Goal: Navigation & Orientation: Find specific page/section

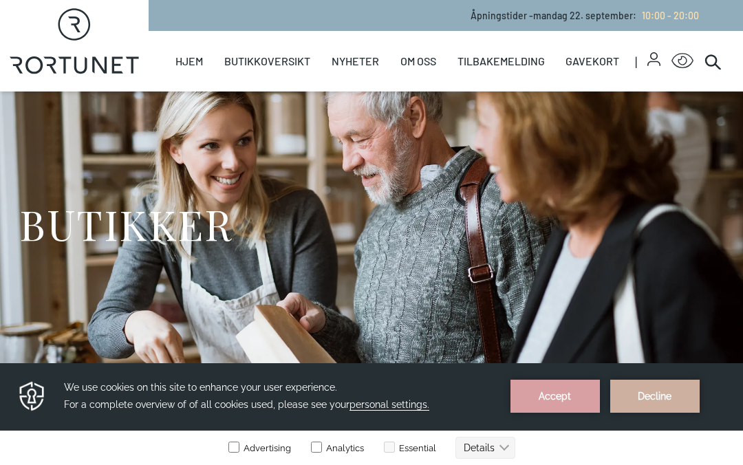
click at [369, 60] on link "Nyheter" at bounding box center [355, 61] width 47 height 61
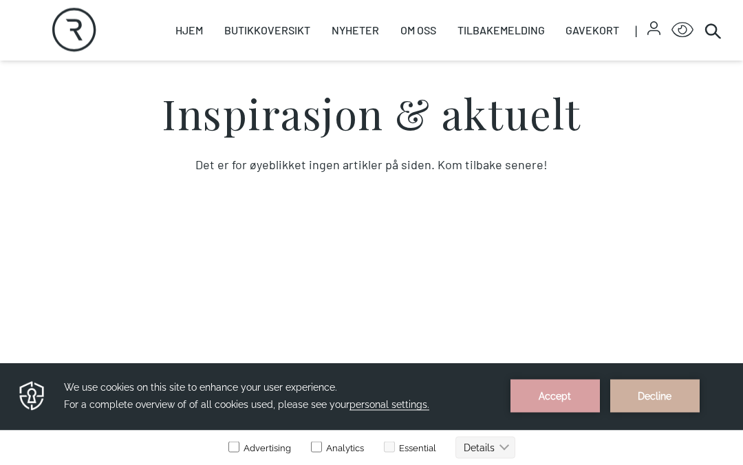
scroll to position [38, 0]
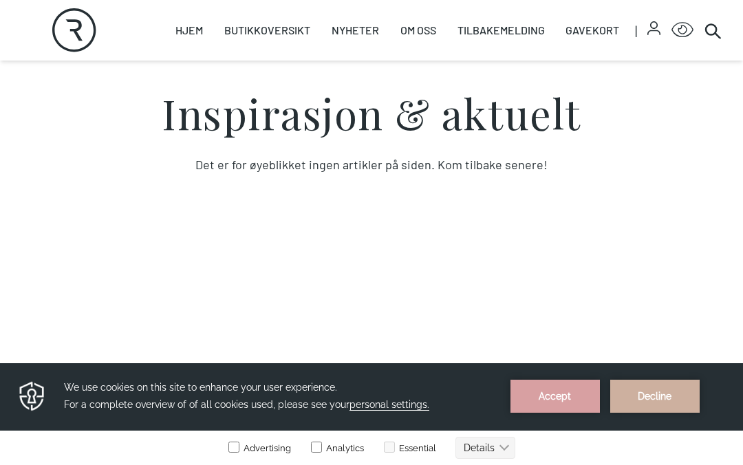
click at [267, 32] on link "Butikkoversikt" at bounding box center [267, 30] width 86 height 61
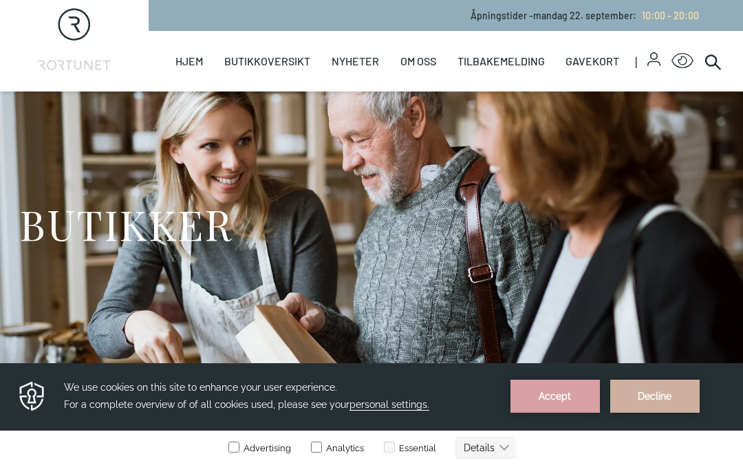
click at [0, 0] on link "Butikker" at bounding box center [0, 0] width 0 height 0
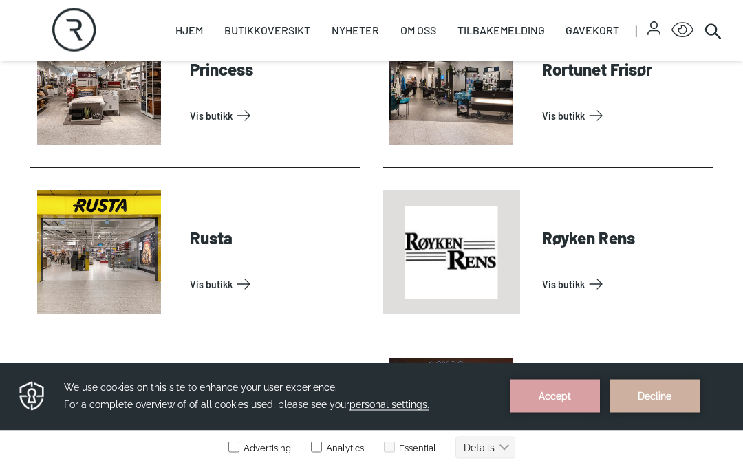
scroll to position [3310, 0]
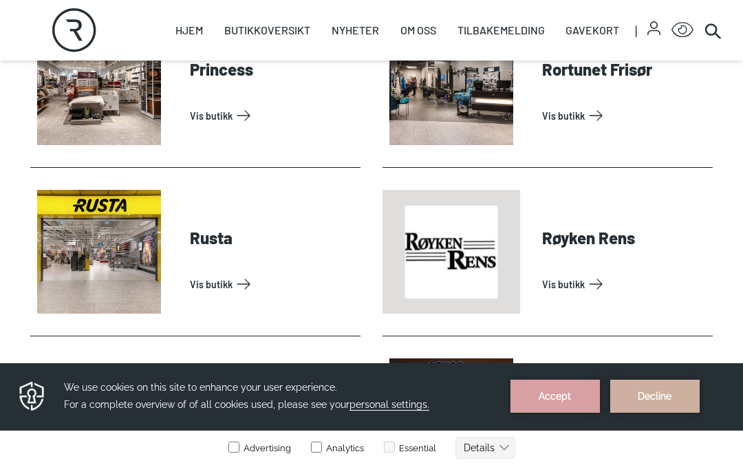
click at [190, 273] on link "Vis butikk" at bounding box center [272, 284] width 165 height 22
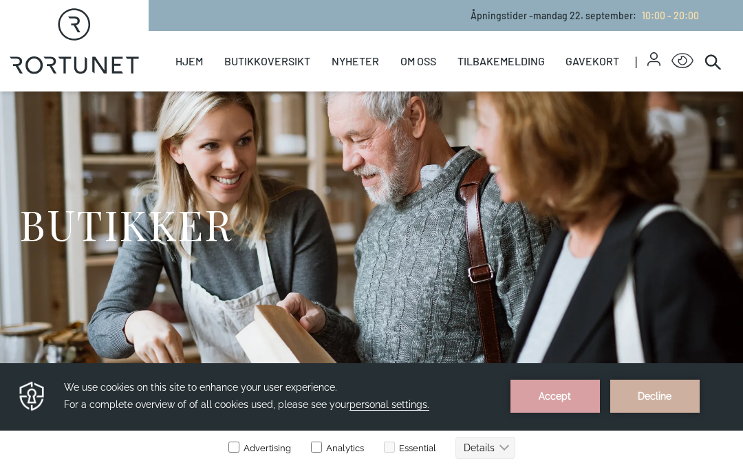
click at [0, 0] on link "Butikker" at bounding box center [0, 0] width 0 height 0
